Goal: Transaction & Acquisition: Obtain resource

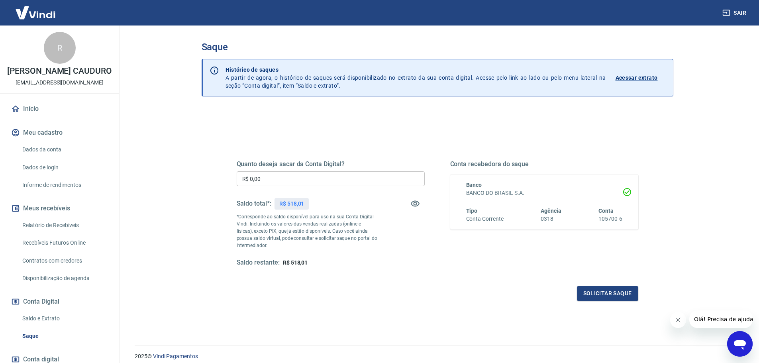
click at [68, 321] on link "Saldo e Extrato" at bounding box center [64, 318] width 90 height 16
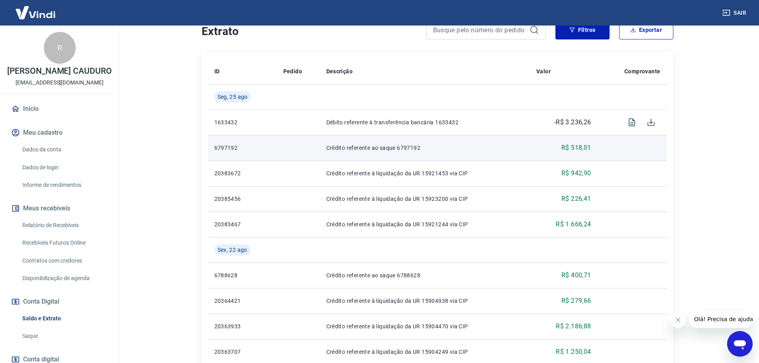
scroll to position [159, 0]
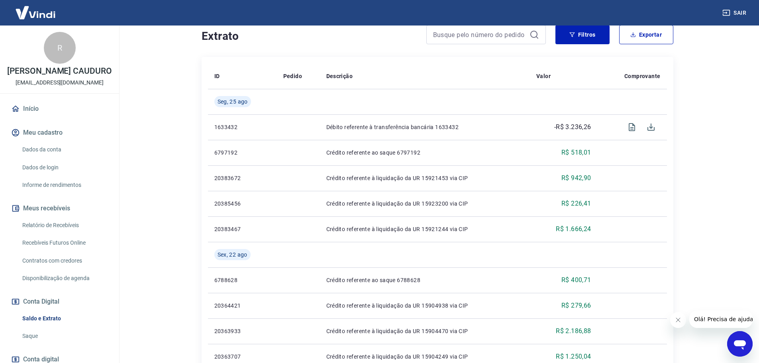
click at [59, 226] on link "Relatório de Recebíveis" at bounding box center [64, 225] width 90 height 16
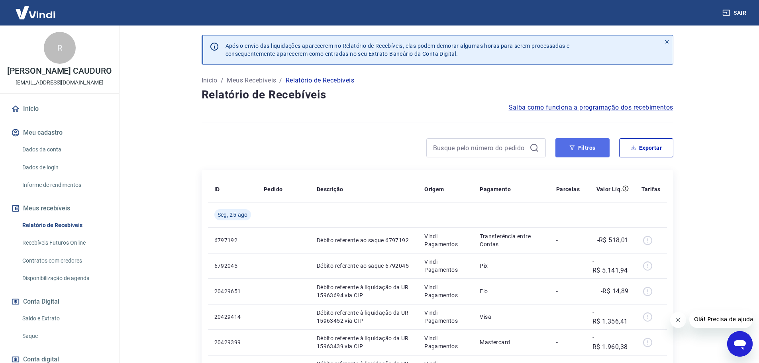
click at [588, 145] on button "Filtros" at bounding box center [582, 147] width 54 height 19
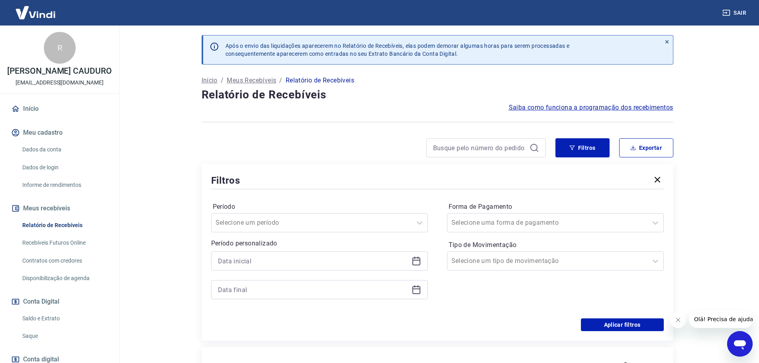
click at [416, 261] on icon at bounding box center [416, 261] width 10 height 10
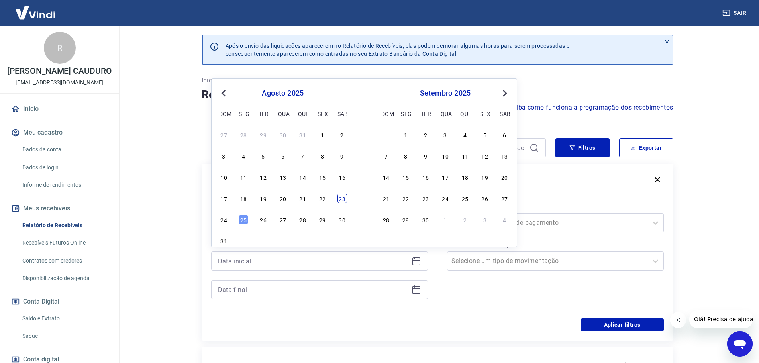
click at [341, 199] on div "23" at bounding box center [342, 199] width 10 height 10
type input "[DATE]"
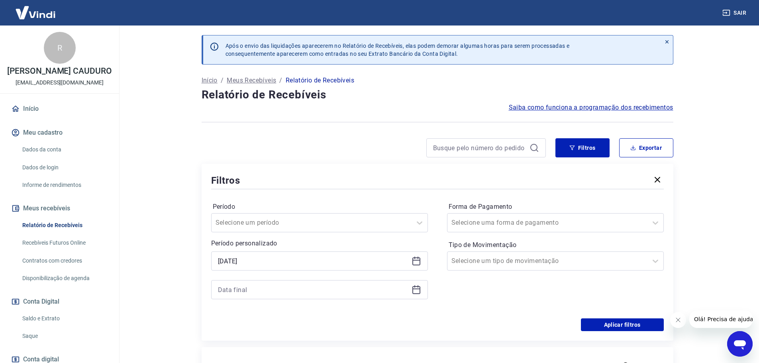
click at [415, 291] on icon at bounding box center [416, 290] width 10 height 10
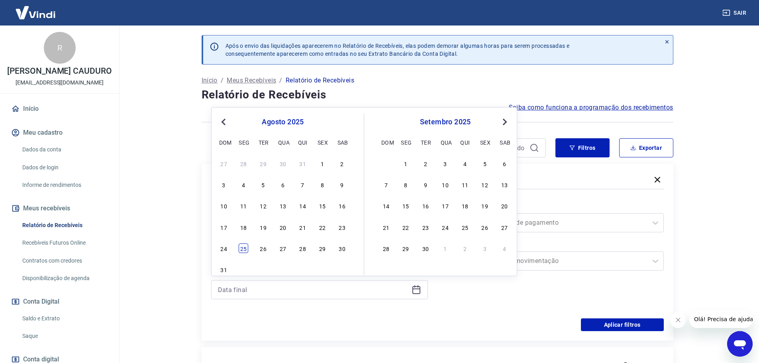
click at [241, 252] on div "25" at bounding box center [244, 248] width 10 height 10
type input "[DATE]"
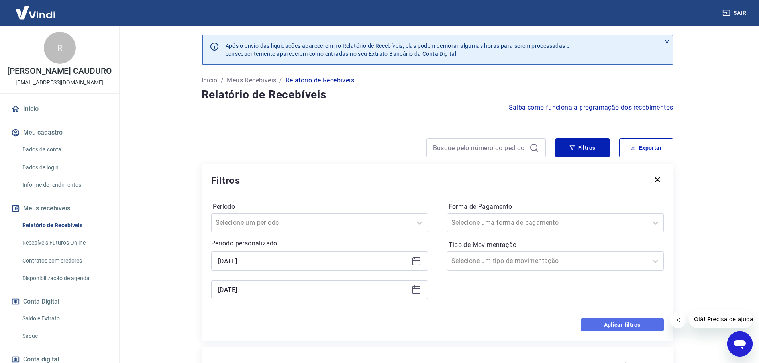
click at [629, 329] on button "Aplicar filtros" at bounding box center [622, 324] width 83 height 13
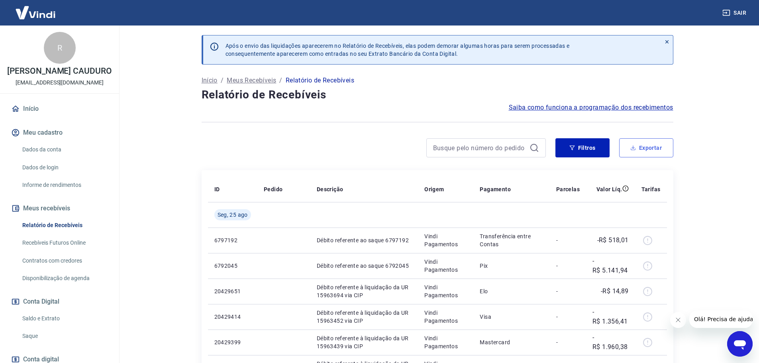
click at [648, 152] on button "Exportar" at bounding box center [646, 147] width 54 height 19
type input "[DATE]"
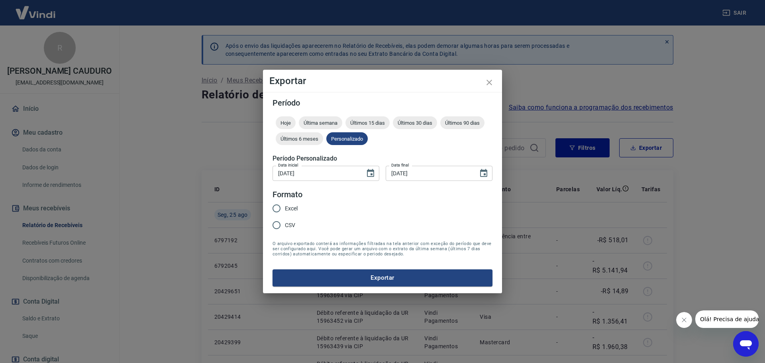
click at [292, 205] on span "Excel" at bounding box center [291, 208] width 13 height 8
click at [285, 205] on input "Excel" at bounding box center [276, 208] width 17 height 17
radio input "true"
click at [358, 278] on button "Exportar" at bounding box center [382, 277] width 220 height 17
